Goal: Transaction & Acquisition: Purchase product/service

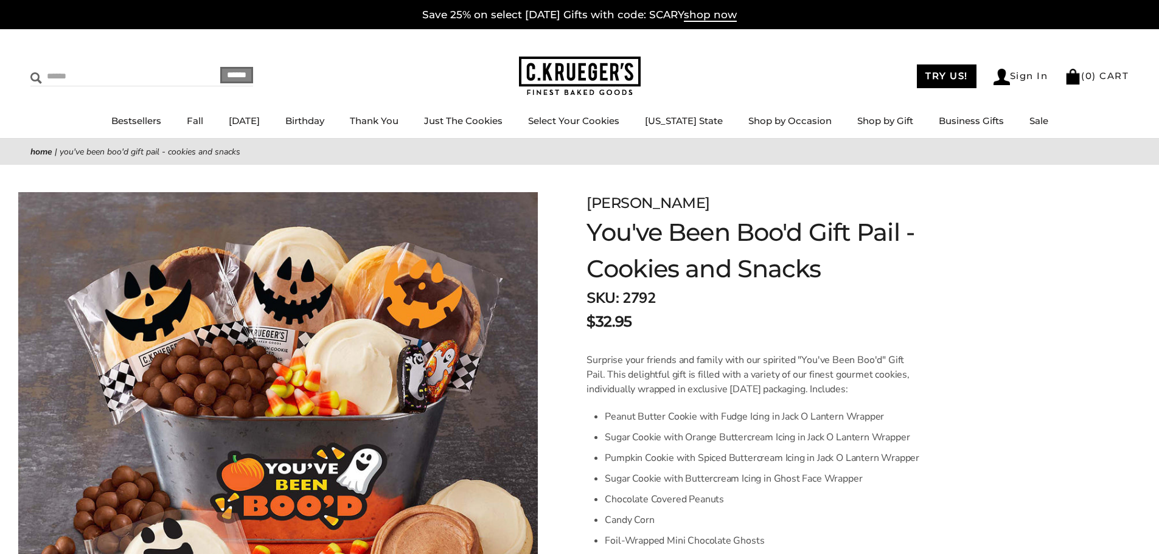
click at [95, 77] on input "Search" at bounding box center [102, 76] width 145 height 19
type input "***"
click at [220, 67] on input "******" at bounding box center [236, 75] width 33 height 16
